Goal: Task Accomplishment & Management: Complete application form

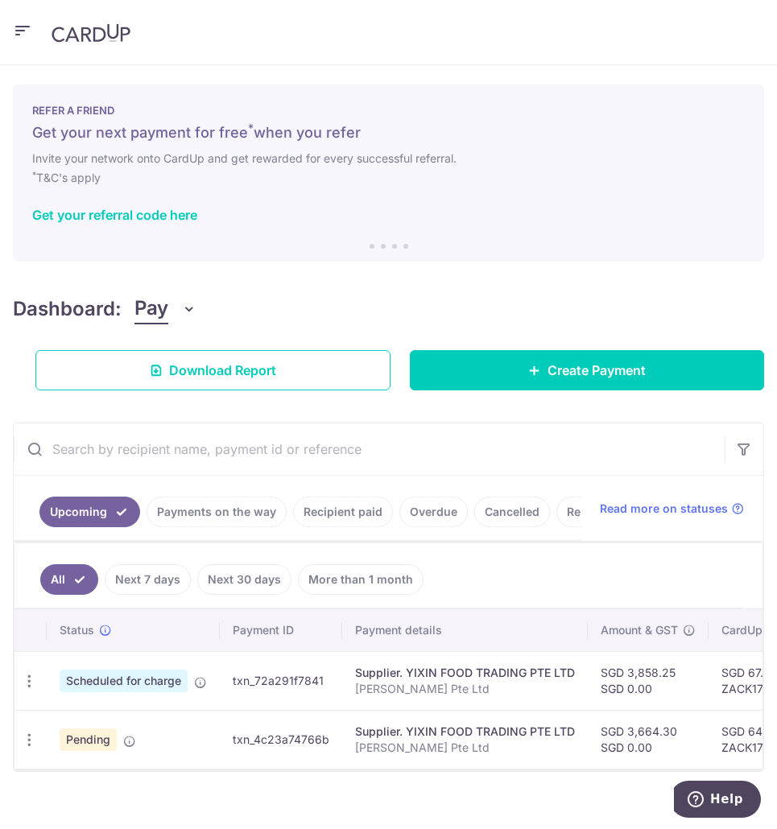
scroll to position [39, 0]
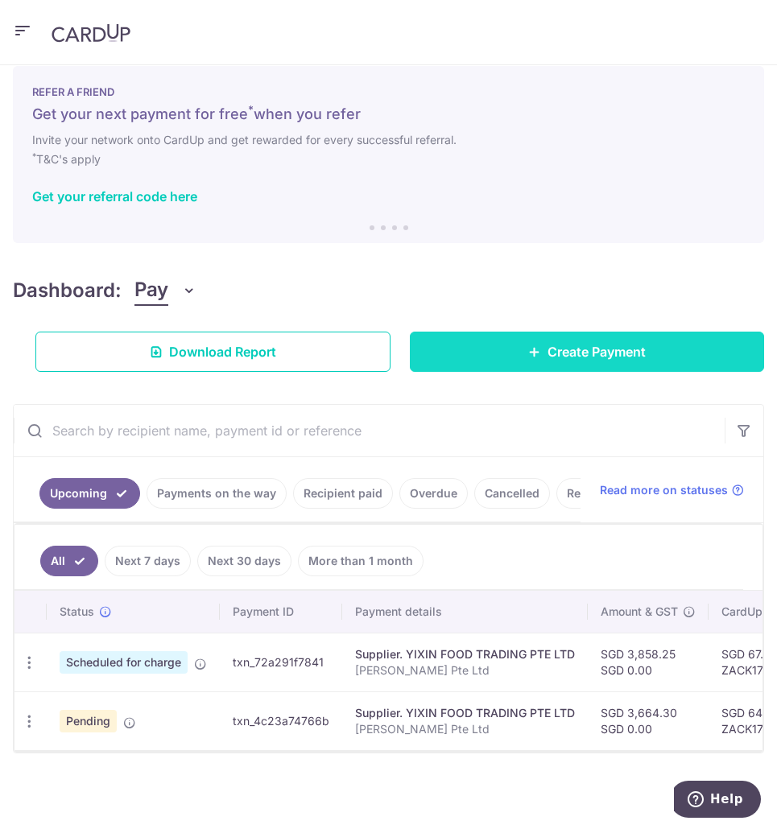
click at [528, 345] on icon at bounding box center [534, 351] width 13 height 13
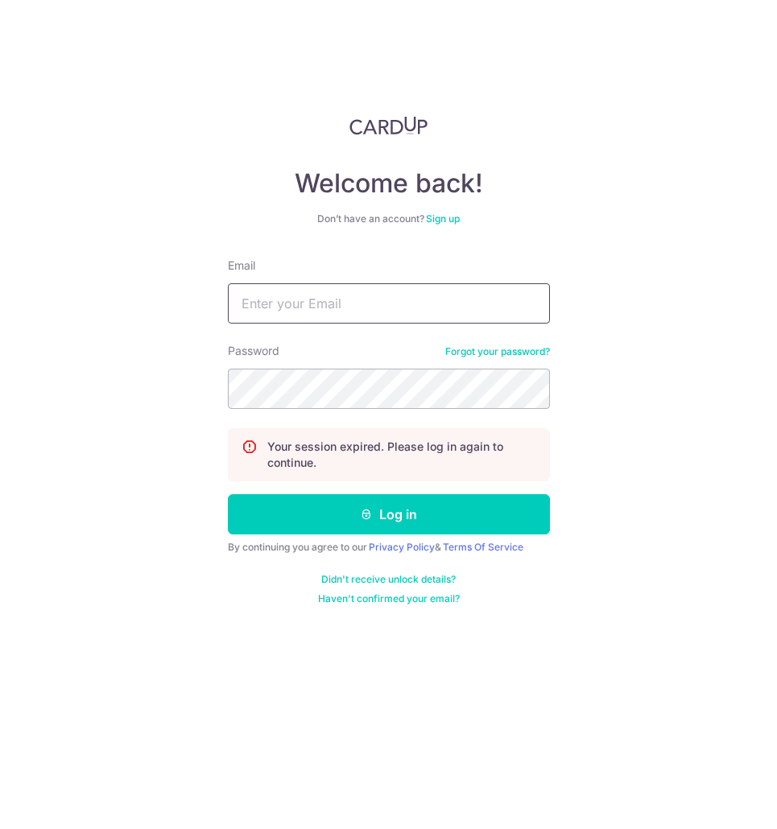
click at [357, 307] on input "Email" at bounding box center [389, 303] width 322 height 40
type input "Zaeem@ummi.sg"
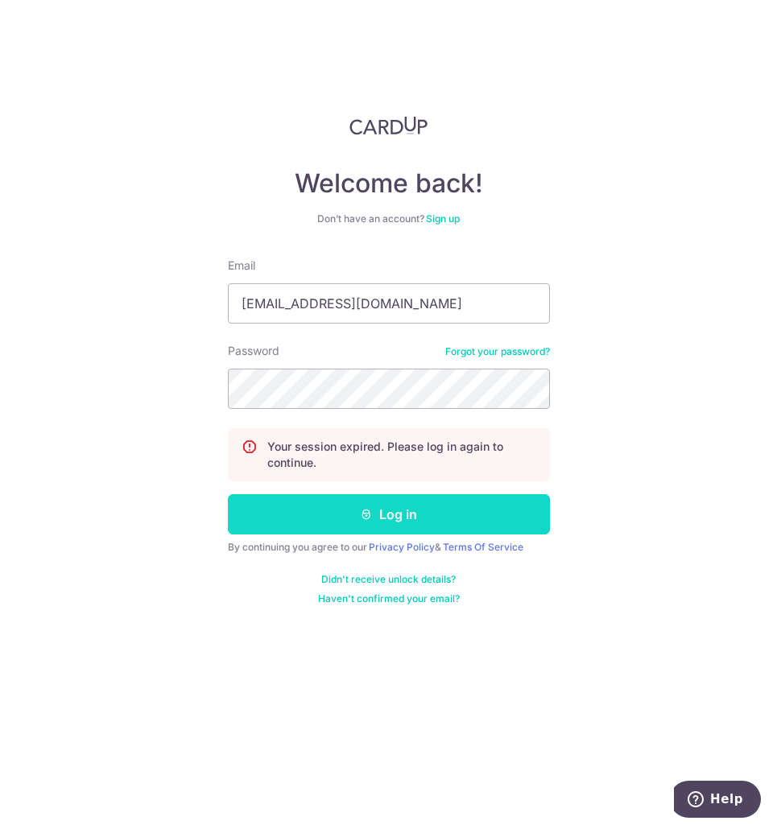
click at [416, 518] on button "Log in" at bounding box center [389, 514] width 322 height 40
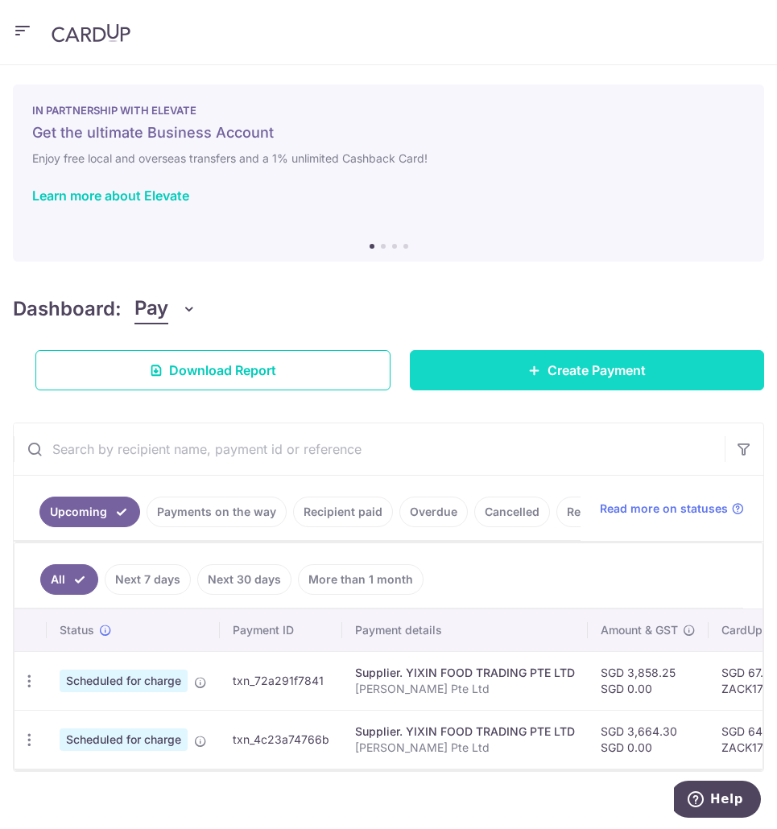
click at [505, 378] on link "Create Payment" at bounding box center [587, 370] width 355 height 40
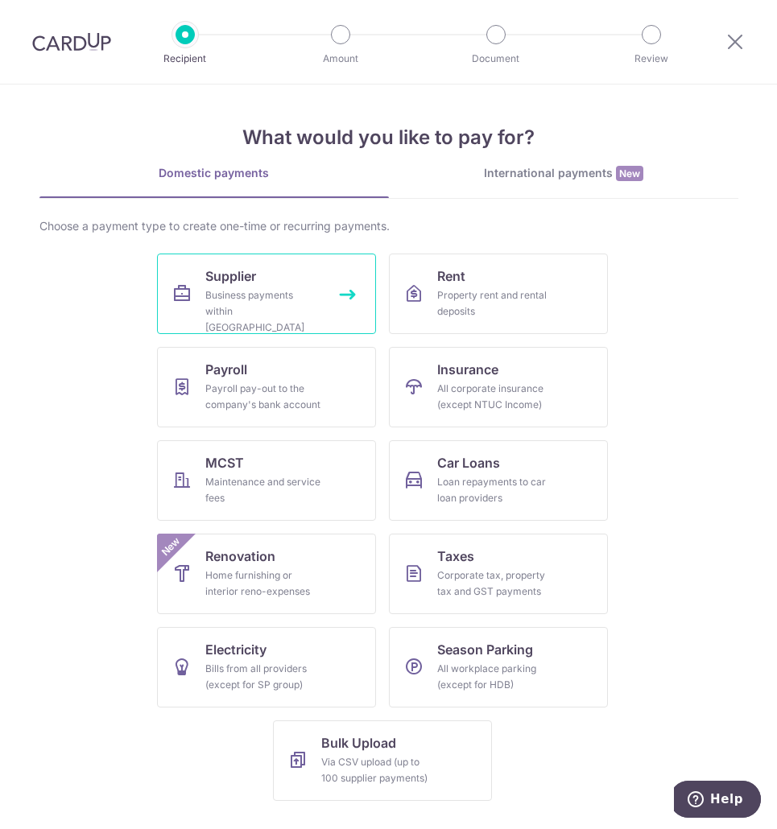
click at [232, 287] on link "Supplier Business payments within Singapore" at bounding box center [266, 294] width 219 height 81
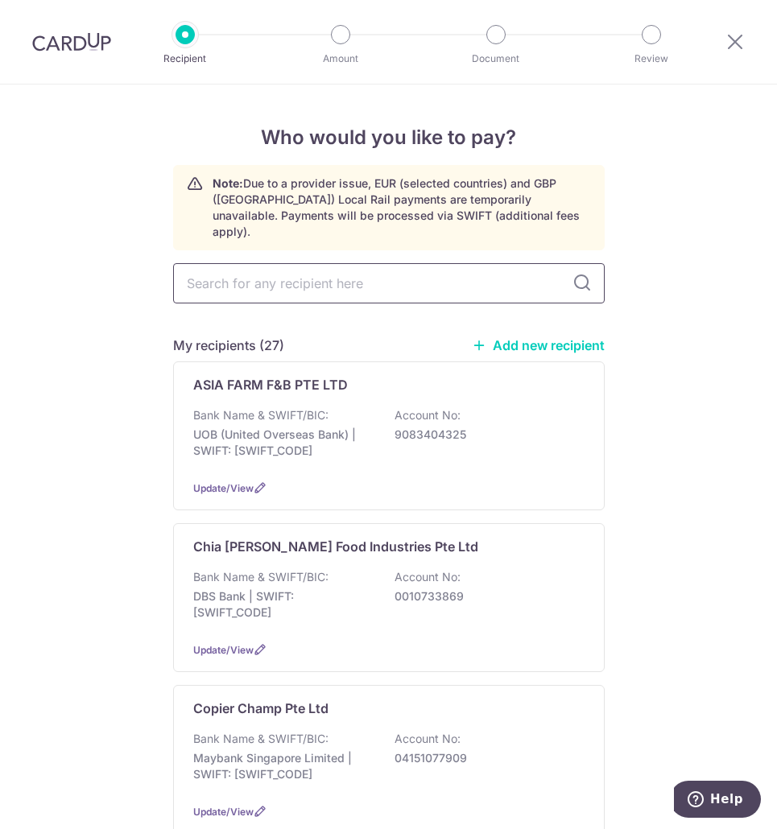
click at [362, 265] on input "text" at bounding box center [389, 283] width 432 height 40
type input "jia"
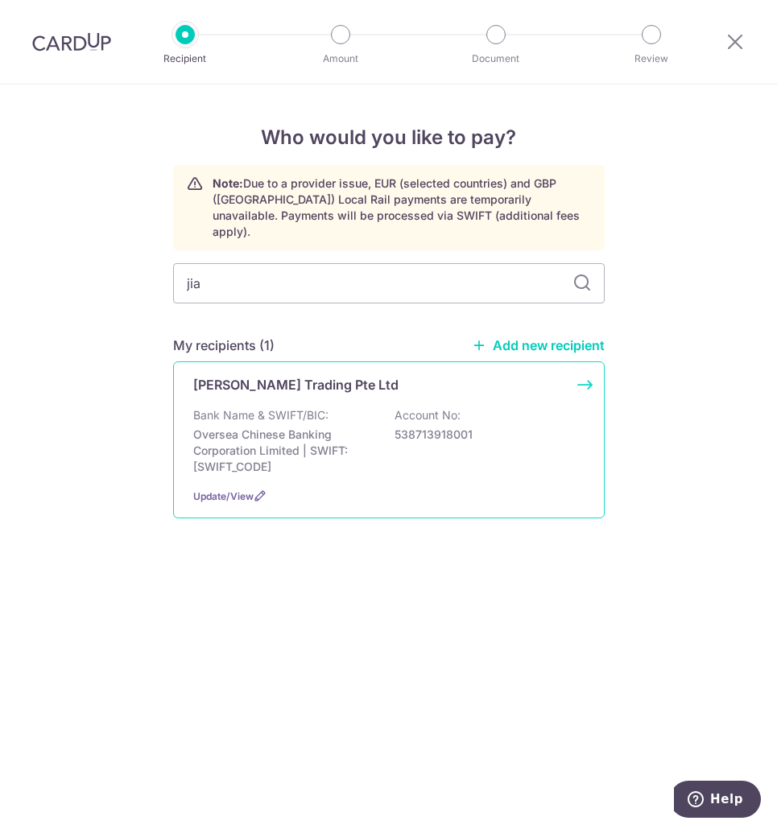
click at [309, 377] on p "[PERSON_NAME] Trading Pte Ltd" at bounding box center [295, 384] width 205 height 19
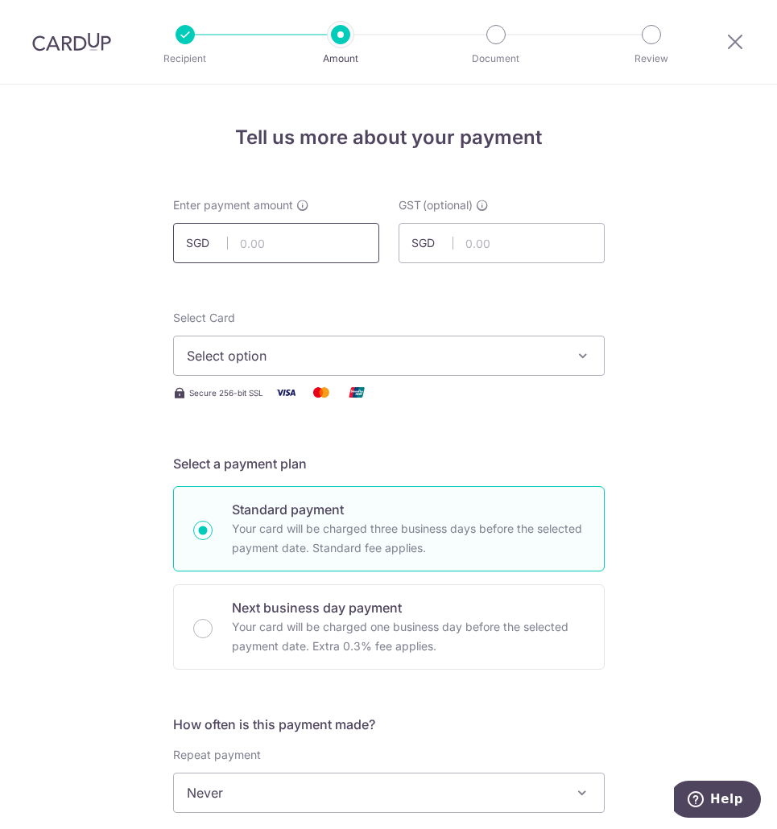
click at [268, 235] on input "text" at bounding box center [276, 243] width 206 height 40
type input "370.60"
click at [523, 352] on span "Select option" at bounding box center [374, 355] width 375 height 19
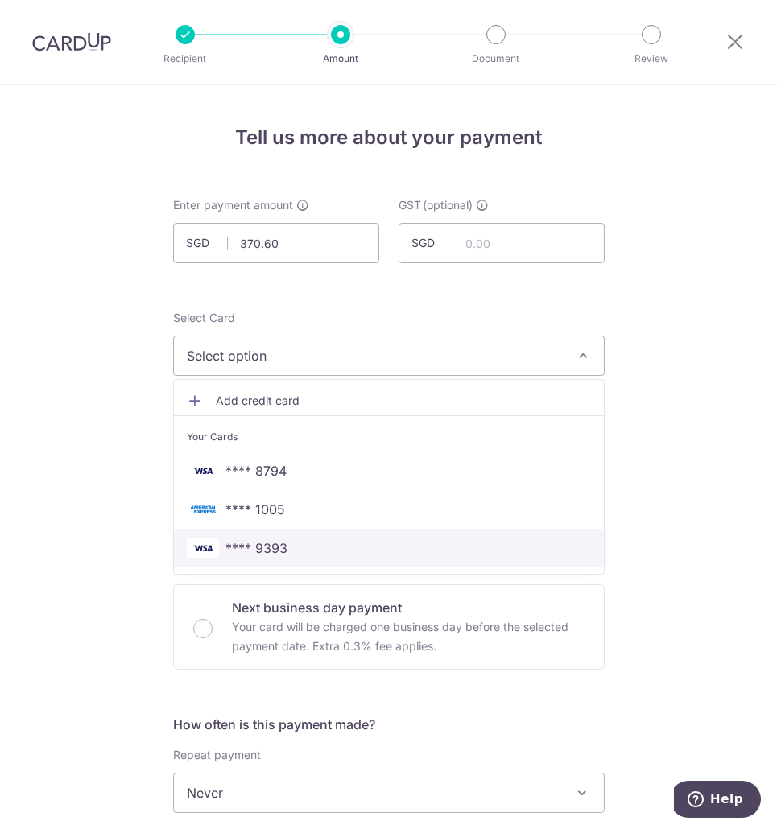
click at [389, 547] on span "**** 9393" at bounding box center [389, 548] width 404 height 19
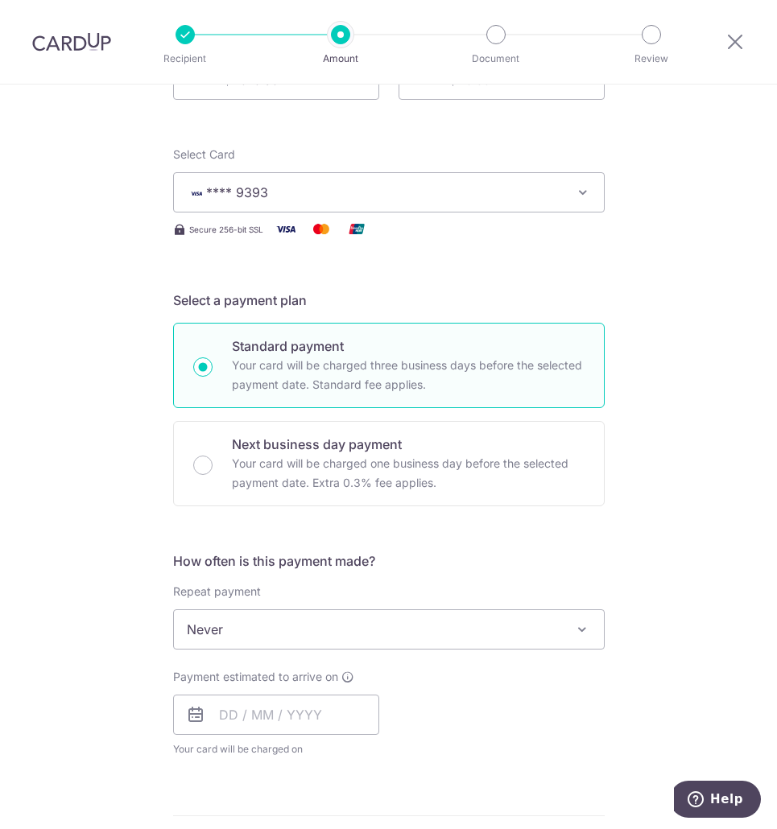
scroll to position [403, 0]
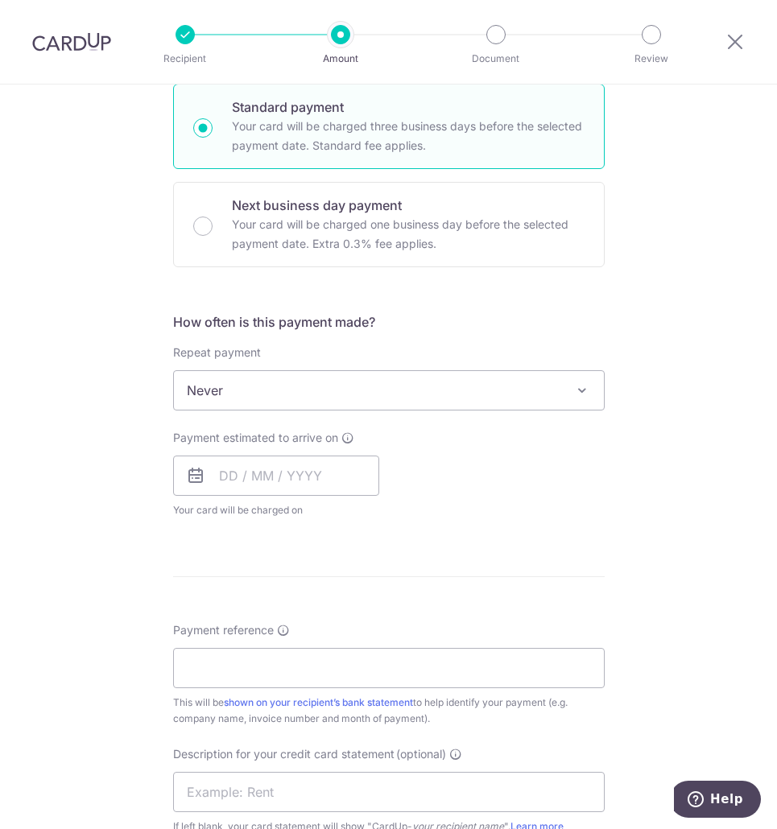
click at [355, 395] on span "Never" at bounding box center [389, 390] width 430 height 39
click at [369, 378] on span "Never" at bounding box center [389, 390] width 430 height 39
click at [278, 474] on input "text" at bounding box center [276, 476] width 206 height 40
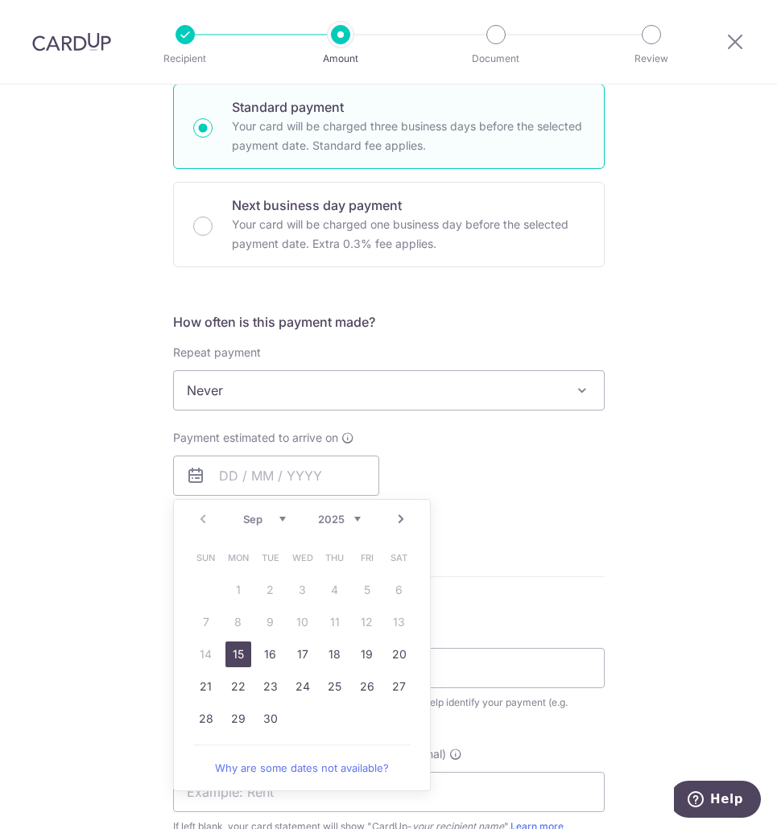
click at [228, 651] on link "15" at bounding box center [238, 655] width 26 height 26
type input "[DATE]"
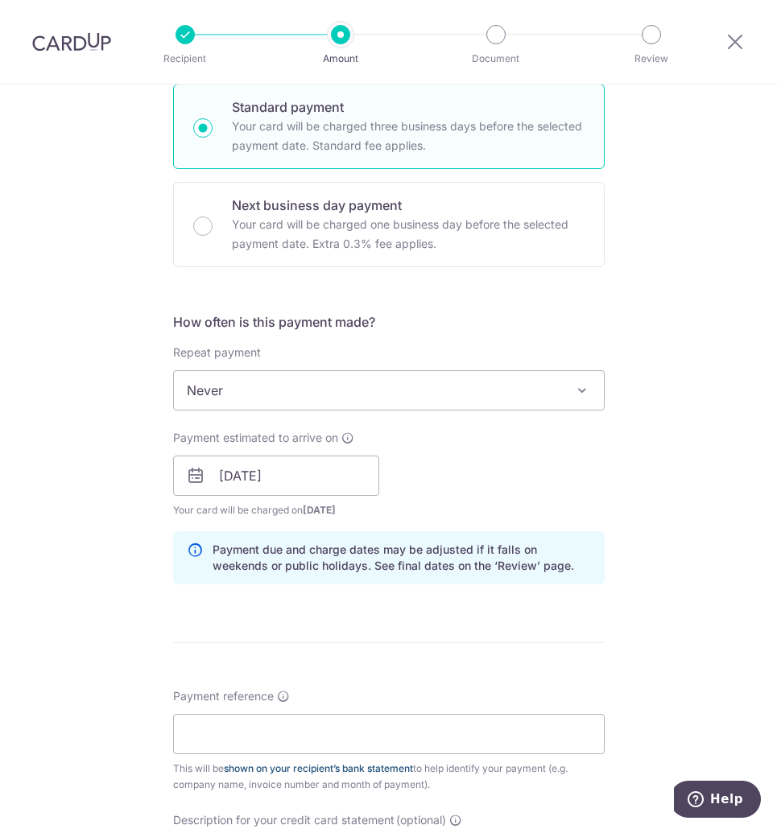
scroll to position [564, 0]
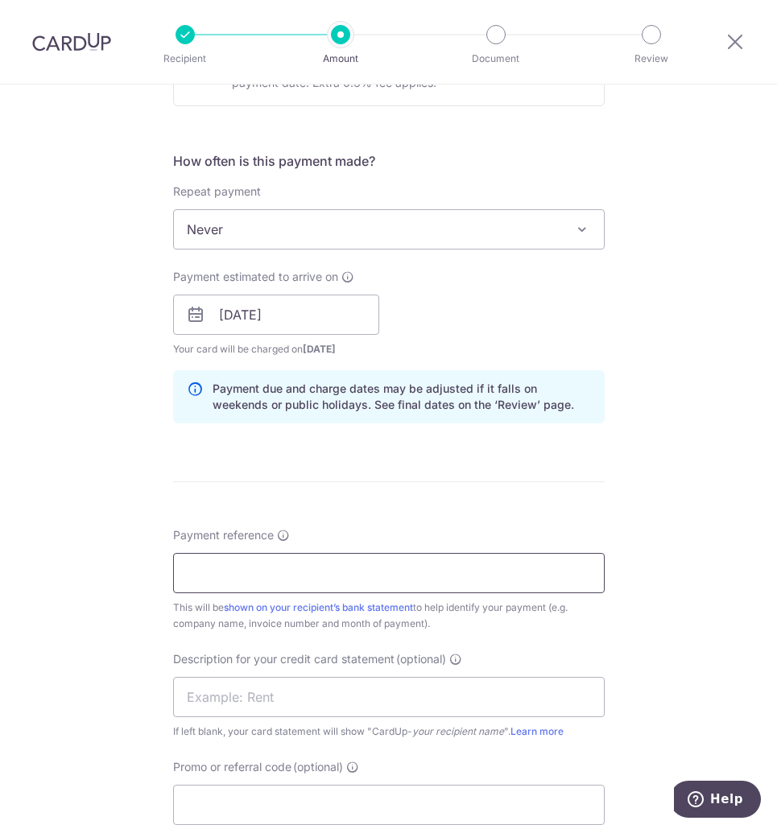
click at [263, 575] on input "Payment reference" at bounding box center [389, 573] width 432 height 40
type input "Zack Syabas Pte Ltd"
click at [286, 701] on input "text" at bounding box center [389, 697] width 432 height 40
type input "ZS Jia Liang"
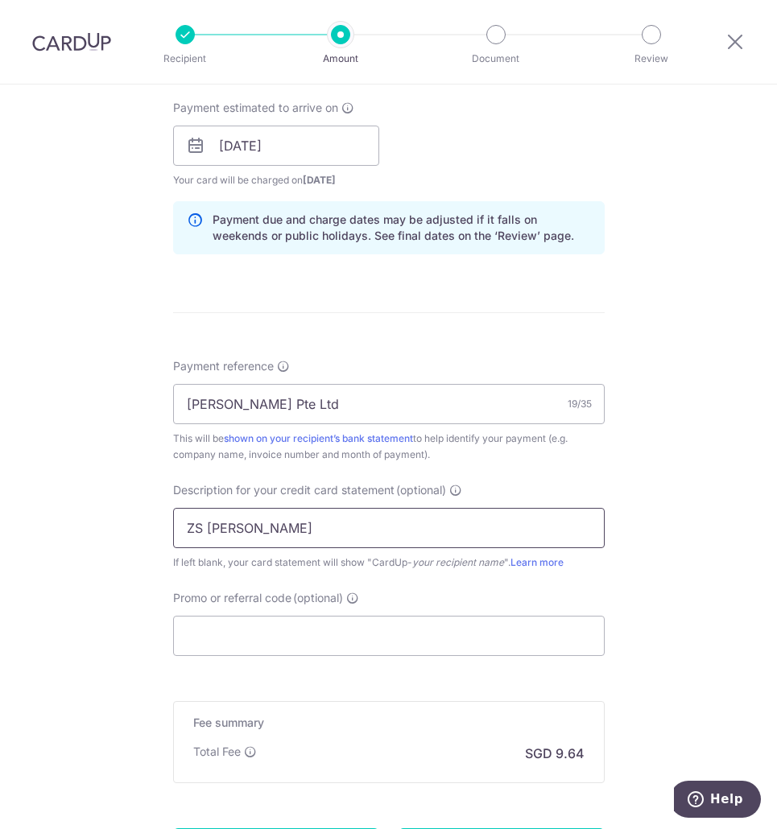
scroll to position [893, 0]
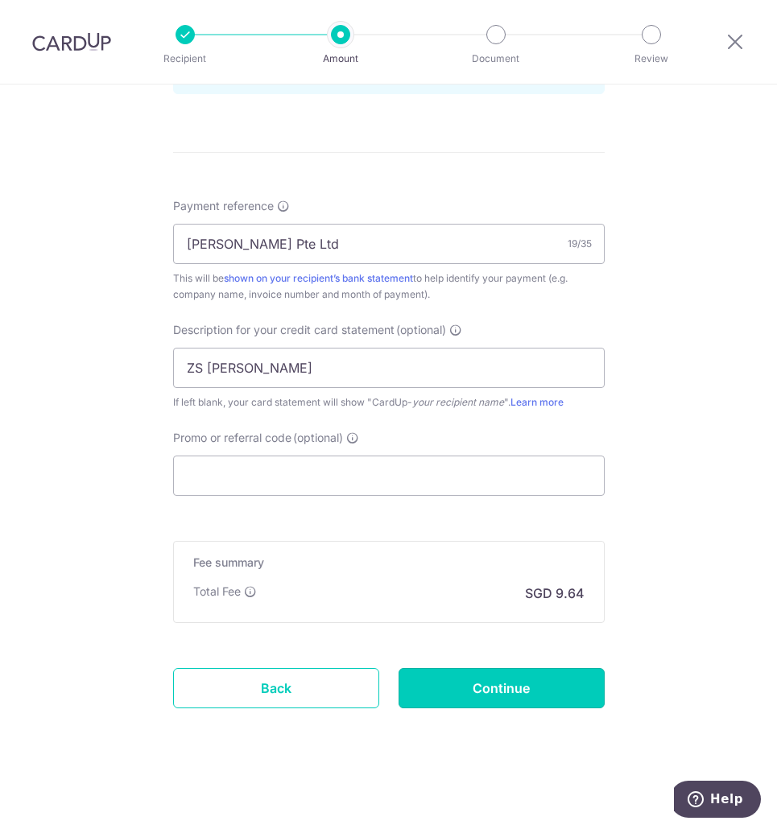
drag, startPoint x: 494, startPoint y: 689, endPoint x: 344, endPoint y: 499, distance: 242.5
click at [369, 526] on form "Enter payment amount SGD 370.60 370.60 GST (optional) SGD Select Card **** 9393…" at bounding box center [389, 29] width 432 height 1450
click at [331, 476] on input "Promo or referral code (optional)" at bounding box center [389, 476] width 432 height 40
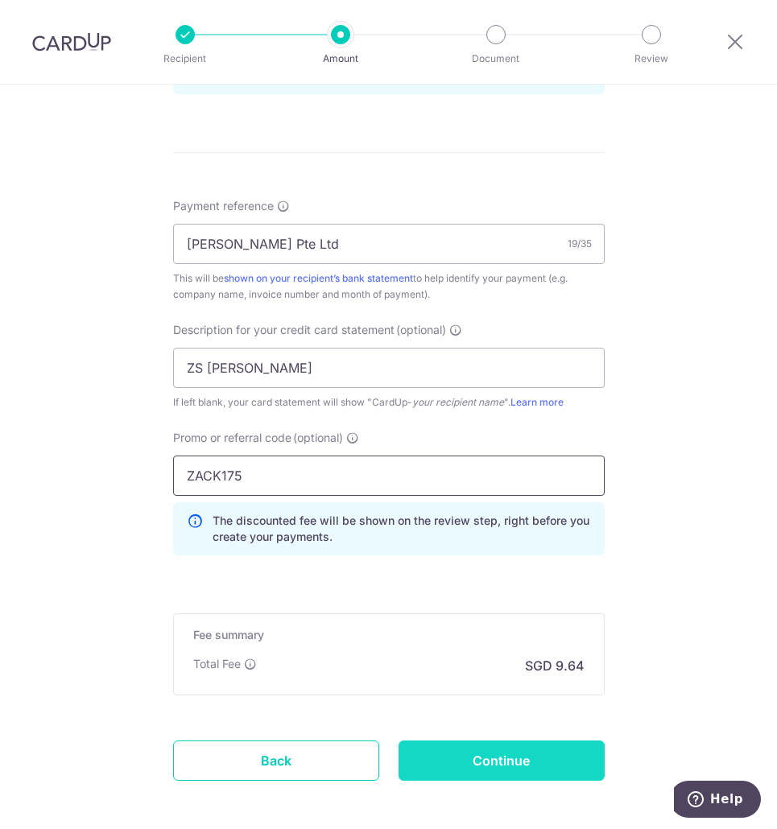
type input "ZACK175"
click at [485, 772] on input "Continue" at bounding box center [502, 761] width 206 height 40
type input "Create Schedule"
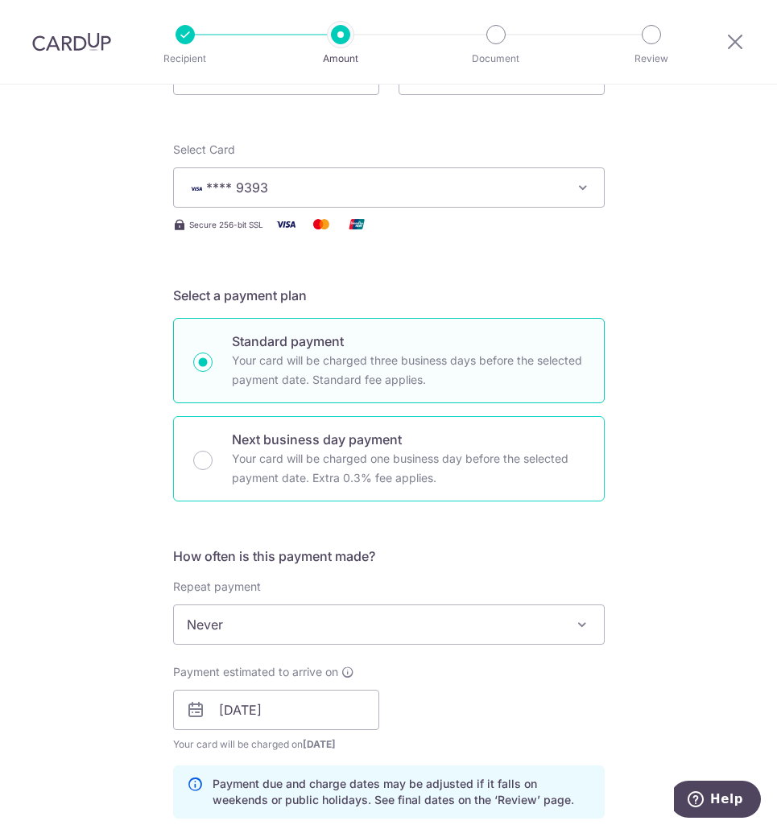
scroll to position [0, 0]
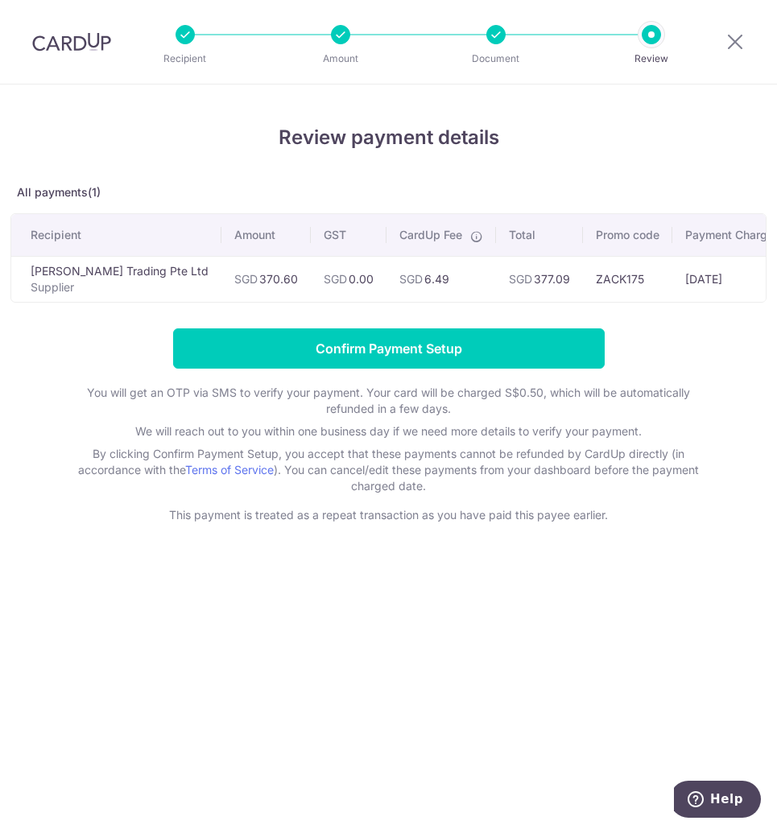
click at [391, 605] on div "Review payment details All payments(1) Recipient Amount GST CardUp Fee Total Pr…" at bounding box center [388, 457] width 777 height 745
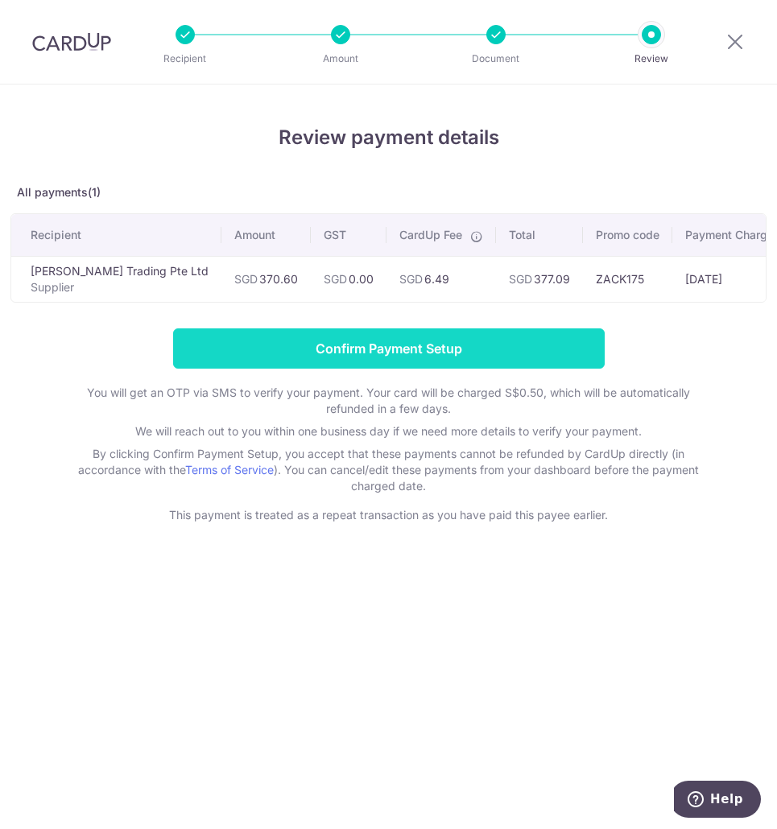
click at [313, 364] on input "Confirm Payment Setup" at bounding box center [389, 349] width 432 height 40
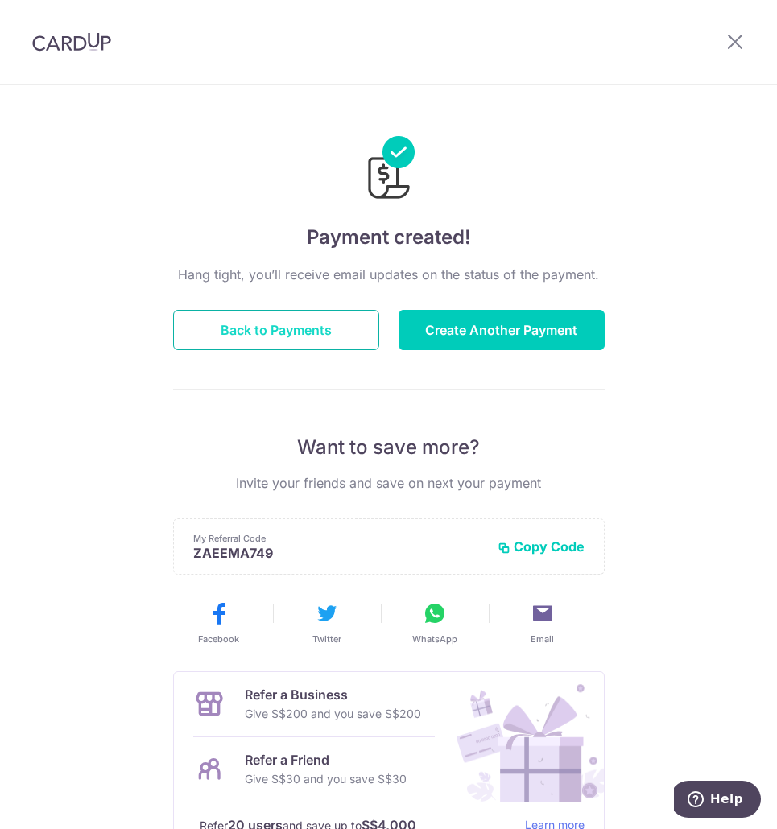
click at [328, 333] on button "Back to Payments" at bounding box center [276, 330] width 206 height 40
